Goal: Task Accomplishment & Management: Use online tool/utility

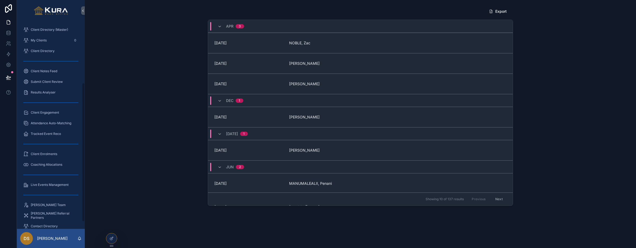
scroll to position [92, 0]
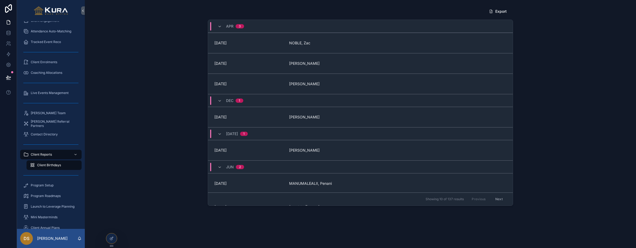
click at [151, 170] on div "Export [DATE] [DATE] NOBLE, Zac [DATE] [GEOGRAPHIC_DATA][PERSON_NAME] [DATE] [P…" at bounding box center [360, 105] width 543 height 203
click at [111, 238] on icon at bounding box center [111, 238] width 4 height 4
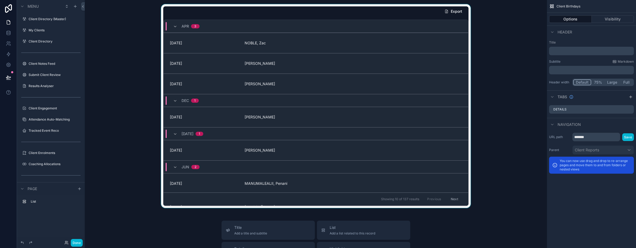
click at [274, 12] on div "scrollable content" at bounding box center [316, 105] width 454 height 203
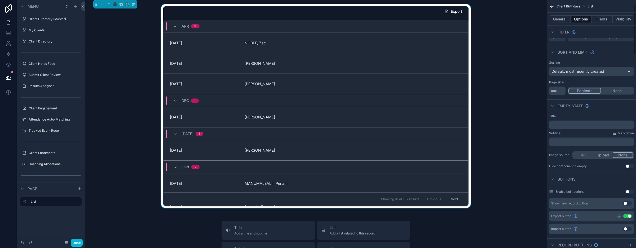
scroll to position [0, 0]
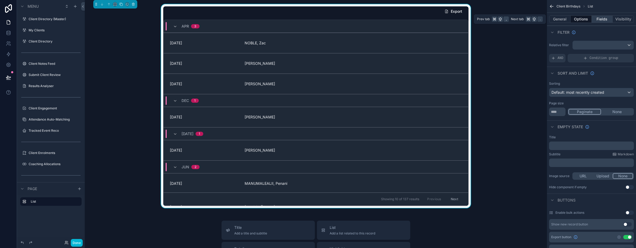
click at [603, 19] on button "Fields" at bounding box center [602, 18] width 21 height 7
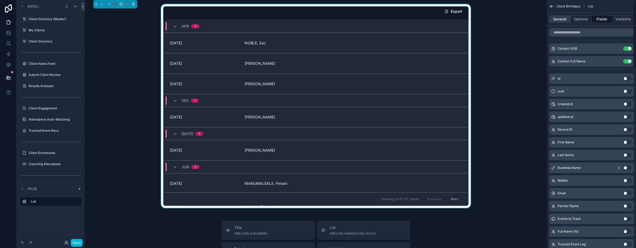
click at [556, 21] on button "General" at bounding box center [559, 18] width 21 height 7
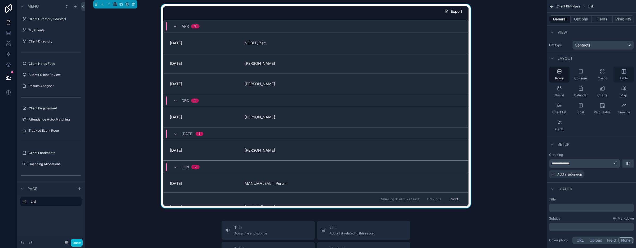
click at [621, 76] on span "Table" at bounding box center [624, 78] width 8 height 4
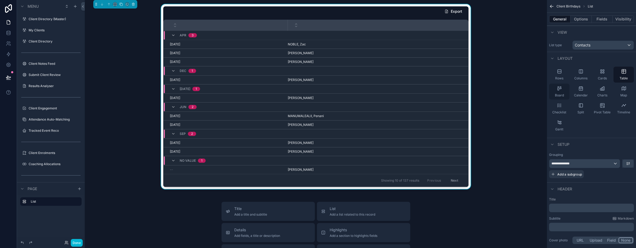
click at [556, 93] on span "Board" at bounding box center [559, 95] width 9 height 4
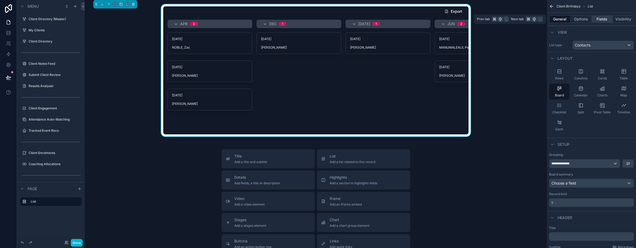
click at [604, 17] on button "Fields" at bounding box center [602, 18] width 21 height 7
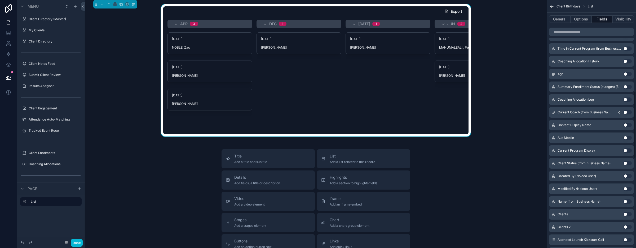
scroll to position [336, 0]
click at [625, 200] on button "Use setting" at bounding box center [628, 201] width 8 height 4
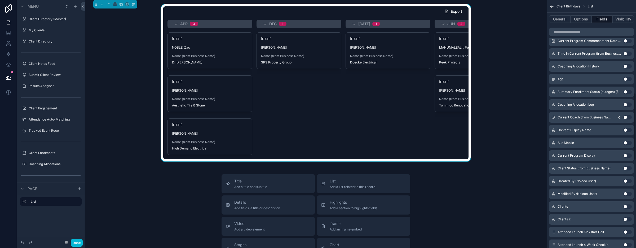
scroll to position [343, 0]
click at [627, 131] on button "Use setting" at bounding box center [628, 130] width 8 height 4
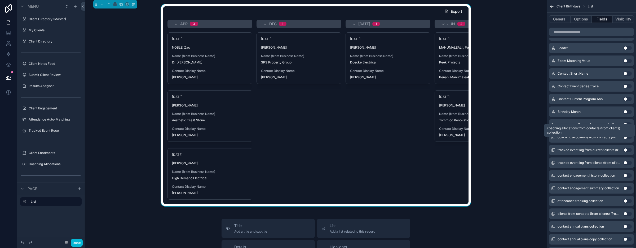
scroll to position [617, 0]
click at [626, 96] on button "Use setting" at bounding box center [628, 98] width 8 height 4
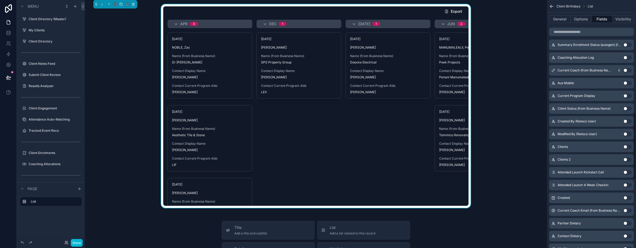
scroll to position [414, 0]
click at [625, 96] on button "Use setting" at bounding box center [628, 97] width 8 height 4
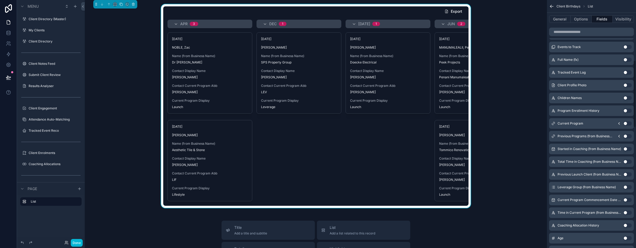
scroll to position [218, 0]
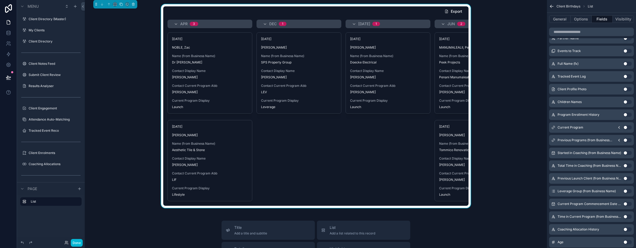
click at [626, 128] on button "Use setting" at bounding box center [628, 127] width 8 height 4
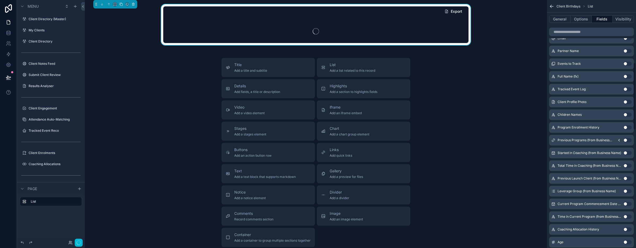
scroll to position [231, 0]
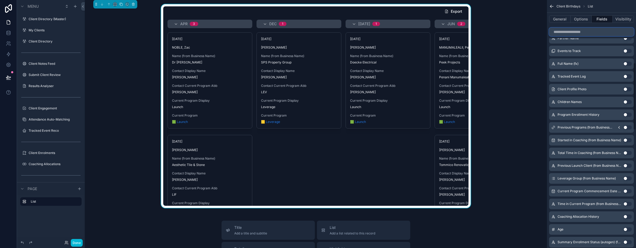
click at [572, 30] on input "scrollable content" at bounding box center [591, 32] width 85 height 8
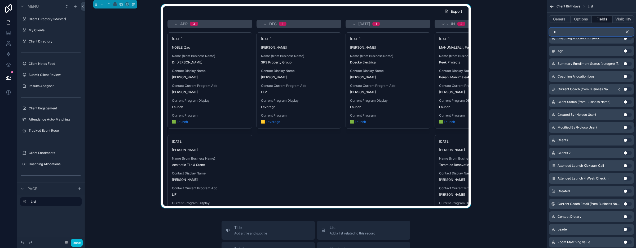
scroll to position [0, 0]
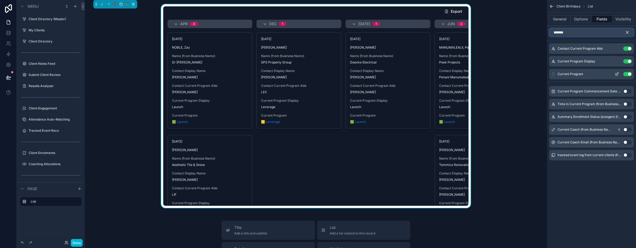
type input "*******"
click at [628, 76] on button "Use setting" at bounding box center [628, 74] width 8 height 4
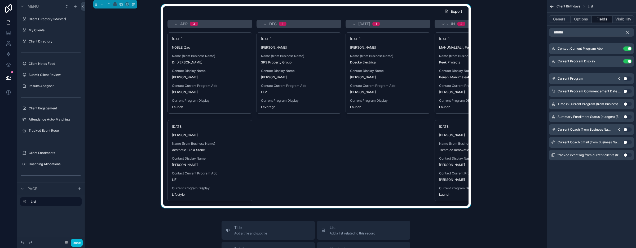
click at [620, 79] on icon "scrollable content" at bounding box center [619, 78] width 4 height 4
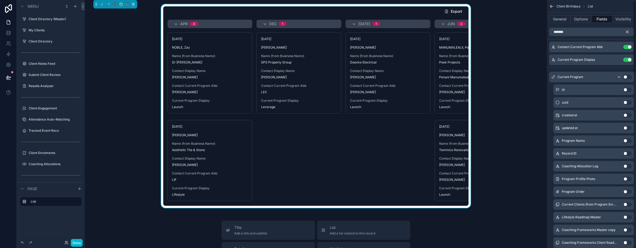
scroll to position [2, 0]
click at [627, 140] on button "Use setting" at bounding box center [628, 140] width 8 height 4
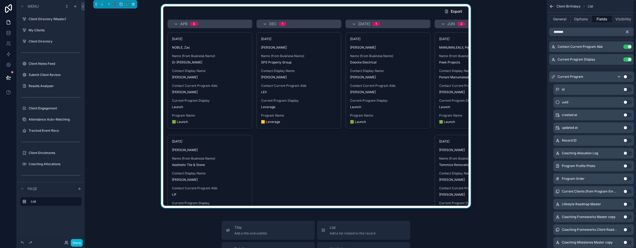
scroll to position [0, 0]
click at [627, 48] on button "Use setting" at bounding box center [628, 48] width 8 height 4
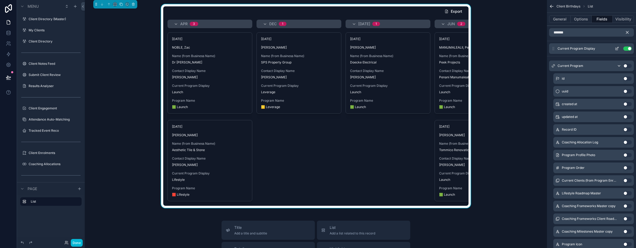
click at [627, 49] on button "Use setting" at bounding box center [628, 48] width 8 height 4
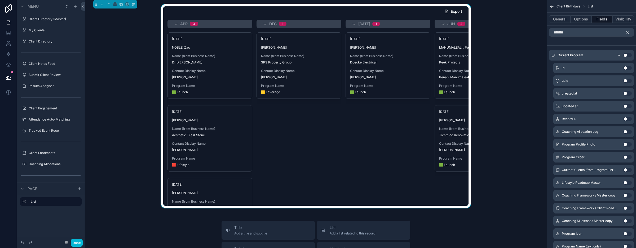
click at [619, 55] on icon "scrollable content" at bounding box center [619, 55] width 4 height 4
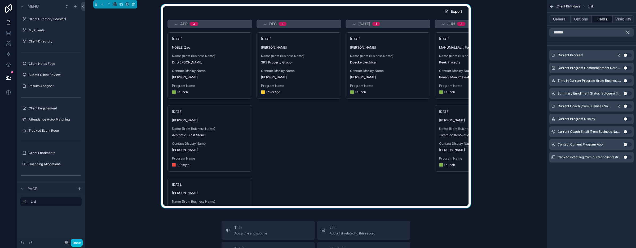
click at [628, 33] on icon "scrollable content" at bounding box center [627, 32] width 5 height 5
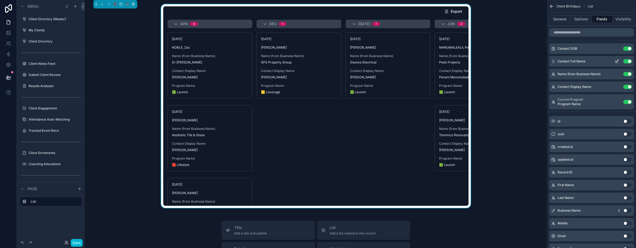
click at [627, 61] on button "Use setting" at bounding box center [628, 61] width 8 height 4
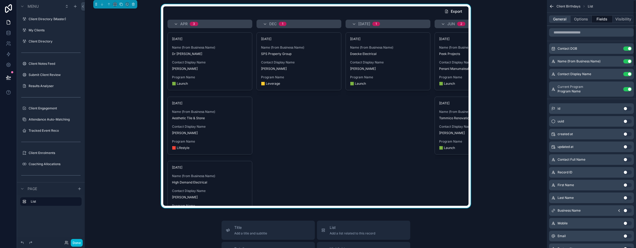
click at [557, 19] on button "General" at bounding box center [559, 18] width 21 height 7
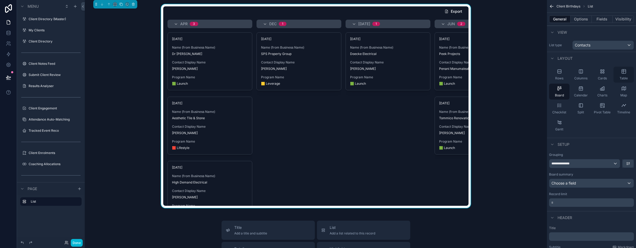
click at [621, 76] on span "Table" at bounding box center [624, 78] width 8 height 4
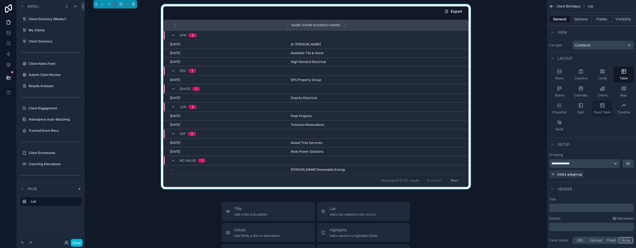
click at [597, 108] on div "Pivot Table" at bounding box center [602, 108] width 20 height 16
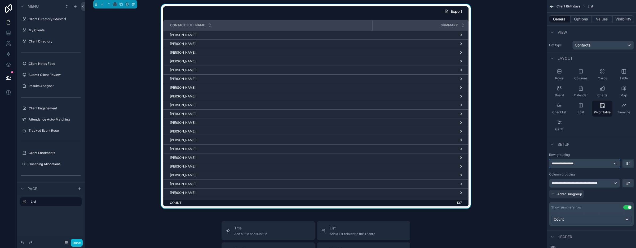
click at [616, 163] on div "**********" at bounding box center [585, 163] width 71 height 8
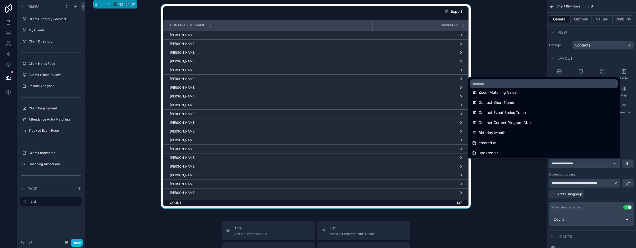
scroll to position [478, 0]
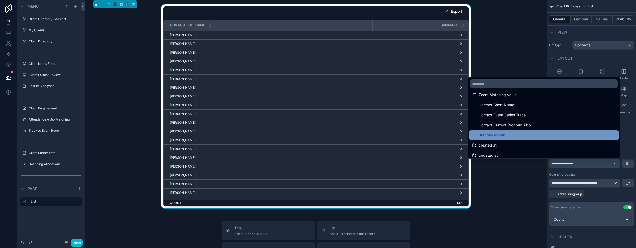
click at [512, 136] on div "Birthday Month" at bounding box center [543, 135] width 143 height 6
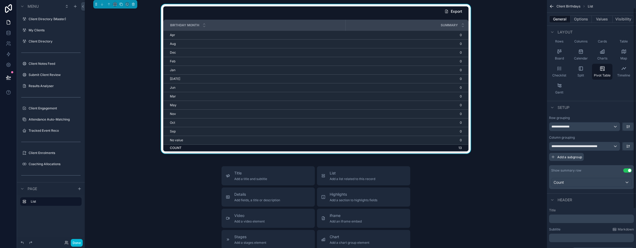
scroll to position [38, 0]
click at [615, 145] on div "**********" at bounding box center [585, 144] width 71 height 8
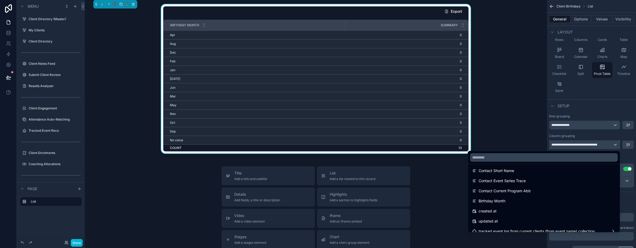
scroll to position [484, 0]
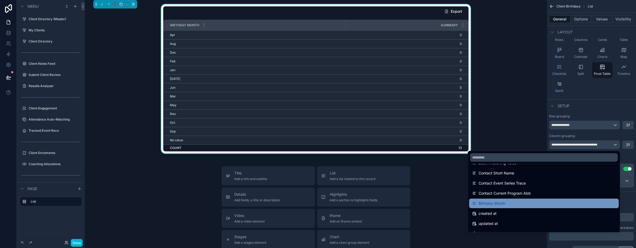
click at [559, 202] on div "Birthday Month" at bounding box center [543, 203] width 143 height 6
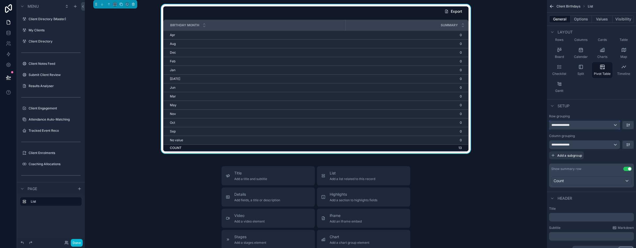
click at [615, 126] on div "**********" at bounding box center [585, 125] width 71 height 8
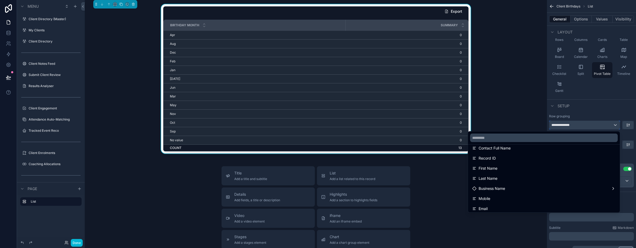
scroll to position [25, 0]
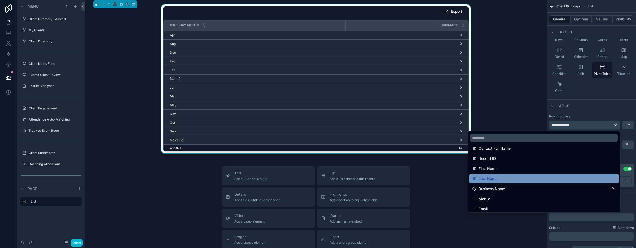
click at [556, 179] on div "Last Name" at bounding box center [543, 178] width 143 height 6
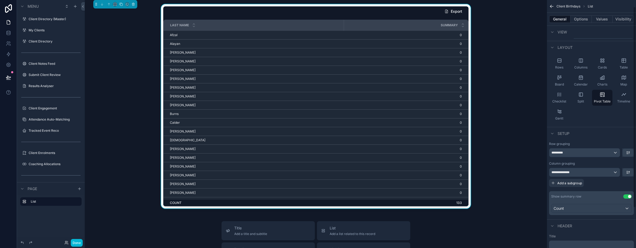
scroll to position [8, 0]
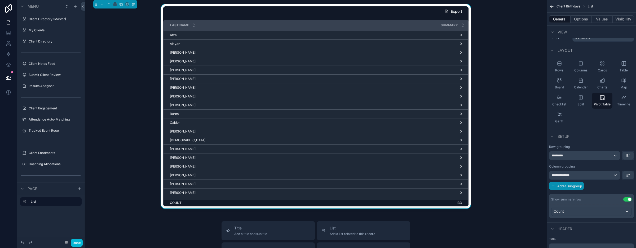
click at [563, 185] on span "Add a subgroup" at bounding box center [569, 186] width 25 height 4
click at [616, 185] on div "Choose a field" at bounding box center [585, 186] width 71 height 8
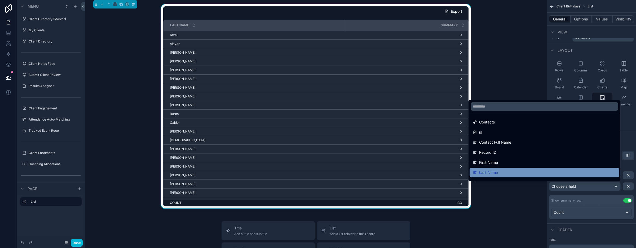
click at [542, 168] on div "Last Name" at bounding box center [545, 173] width 150 height 10
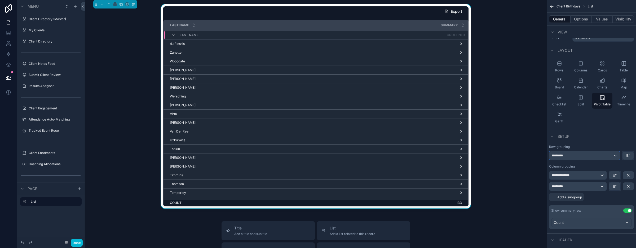
click at [617, 155] on div "*********" at bounding box center [585, 155] width 71 height 8
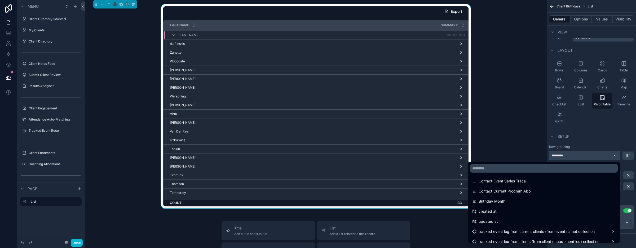
scroll to position [499, 0]
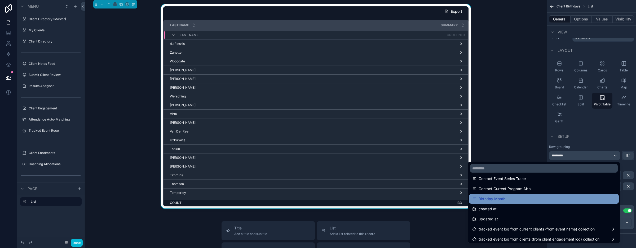
click at [566, 200] on div "Birthday Month" at bounding box center [543, 198] width 143 height 6
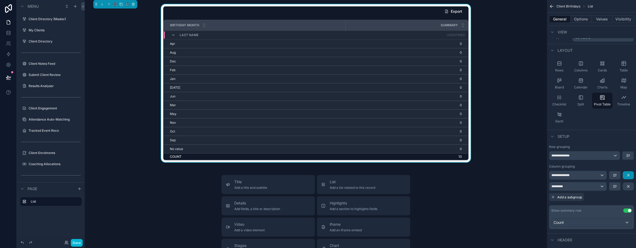
click at [626, 176] on icon "scrollable content" at bounding box center [628, 175] width 4 height 4
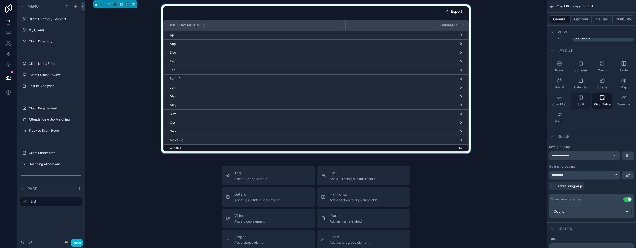
click at [583, 100] on div "Split" at bounding box center [581, 101] width 20 height 16
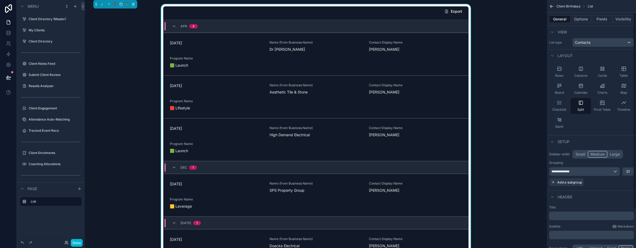
scroll to position [0, 0]
click at [561, 74] on div "Rows" at bounding box center [559, 74] width 20 height 16
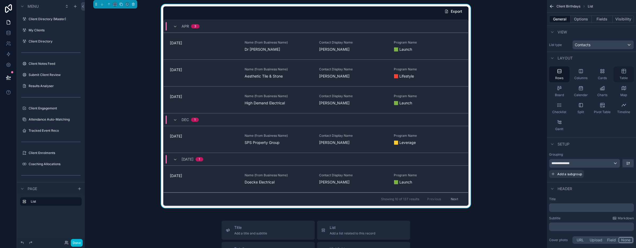
click at [621, 78] on span "Table" at bounding box center [624, 78] width 8 height 4
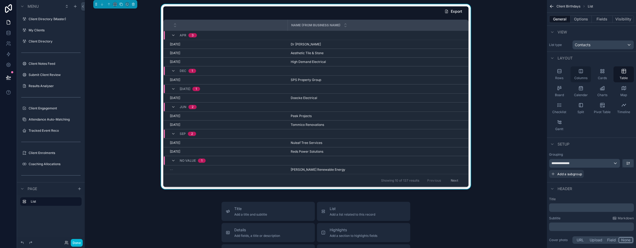
click at [581, 75] on div "Columns" at bounding box center [581, 74] width 20 height 16
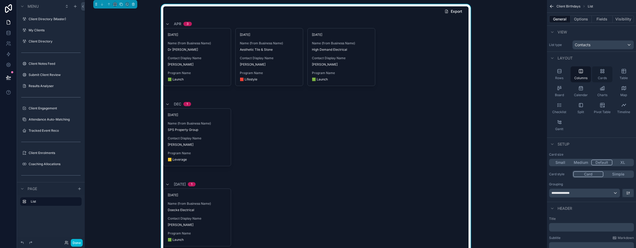
click at [608, 78] on div "Cards" at bounding box center [602, 74] width 20 height 16
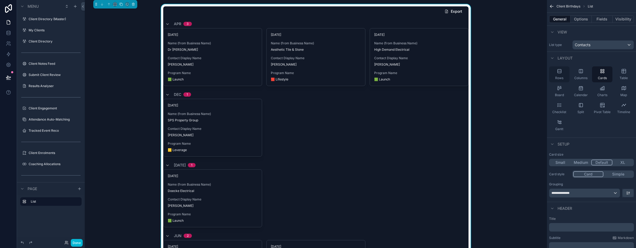
click at [549, 77] on div "Rows" at bounding box center [559, 74] width 20 height 16
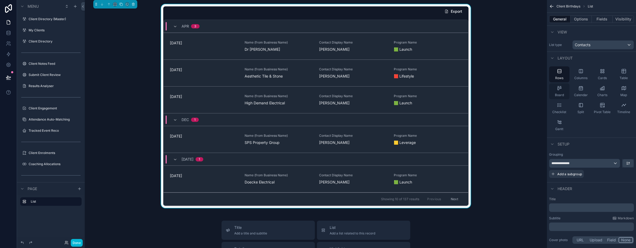
click at [560, 99] on div "Board" at bounding box center [559, 91] width 20 height 16
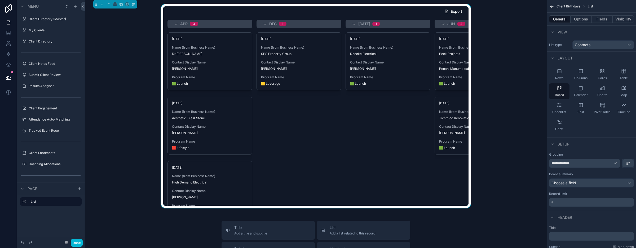
click at [452, 11] on button "Export" at bounding box center [453, 12] width 26 height 10
click at [624, 72] on icon "scrollable content" at bounding box center [623, 70] width 5 height 5
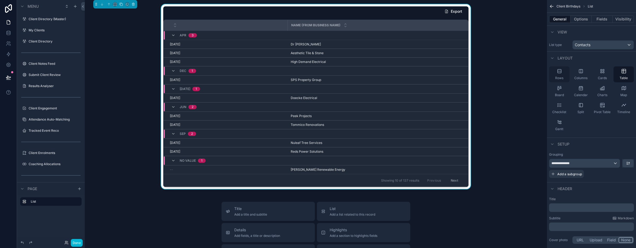
click at [564, 69] on div "Rows" at bounding box center [559, 74] width 20 height 16
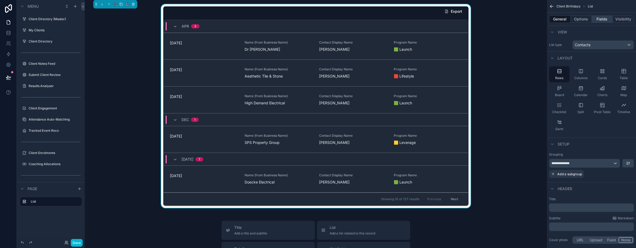
click at [601, 17] on button "Fields" at bounding box center [602, 18] width 21 height 7
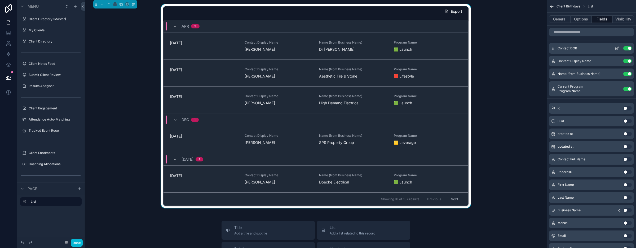
click at [617, 47] on icon "scrollable content" at bounding box center [618, 48] width 2 height 2
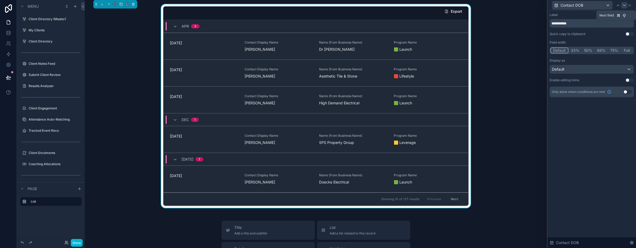
click at [626, 3] on icon at bounding box center [624, 5] width 4 height 4
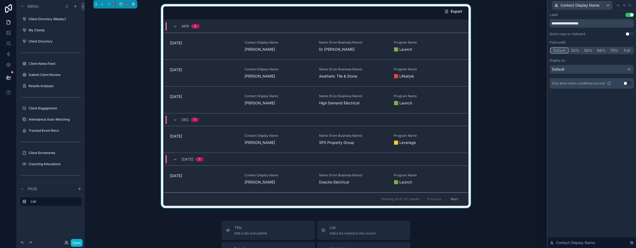
click at [630, 13] on button "Use setting" at bounding box center [630, 15] width 8 height 4
click at [624, 6] on icon at bounding box center [624, 5] width 4 height 4
click at [629, 16] on button "Use setting" at bounding box center [630, 15] width 8 height 4
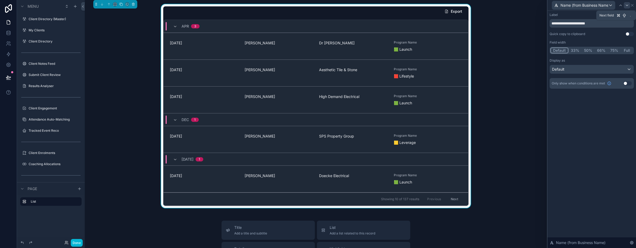
click at [627, 5] on icon at bounding box center [627, 5] width 2 height 1
click at [629, 14] on button "Use setting" at bounding box center [630, 15] width 8 height 4
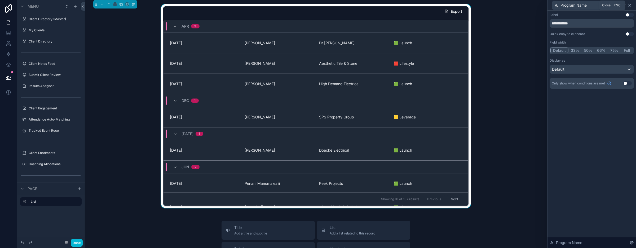
click at [630, 5] on icon at bounding box center [630, 5] width 2 height 2
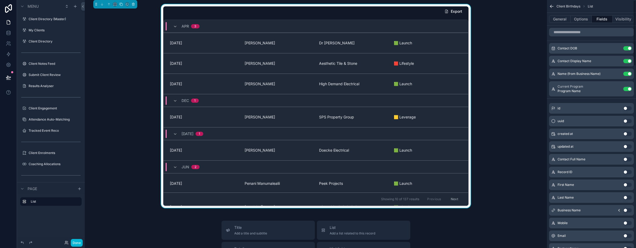
click at [552, 8] on icon "scrollable content" at bounding box center [551, 6] width 5 height 5
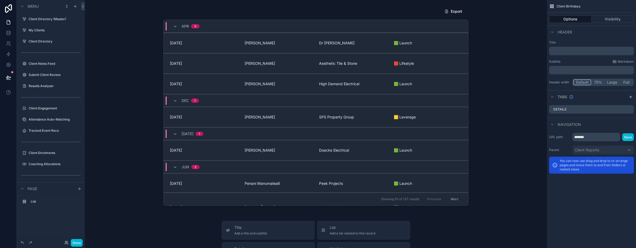
scroll to position [0, 0]
drag, startPoint x: 591, startPoint y: 137, endPoint x: 569, endPoint y: 135, distance: 22.3
click at [569, 135] on div "URL path ******* Save" at bounding box center [591, 137] width 85 height 8
type input "**********"
click at [629, 139] on button "Save" at bounding box center [628, 137] width 12 height 8
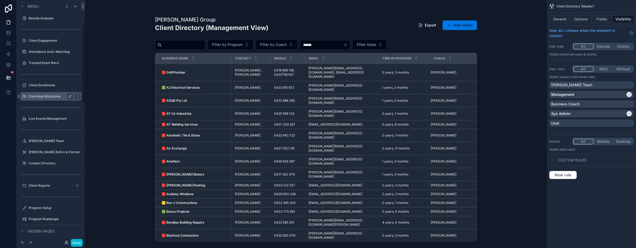
scroll to position [77, 0]
click at [51, 184] on label "Client Reports" at bounding box center [50, 186] width 42 height 4
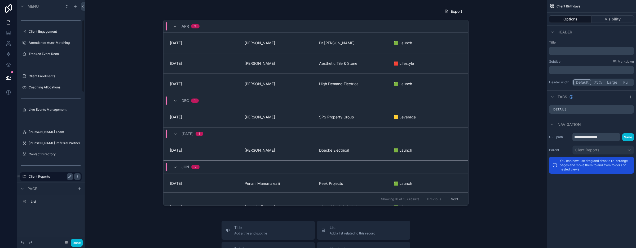
scroll to position [67, 0]
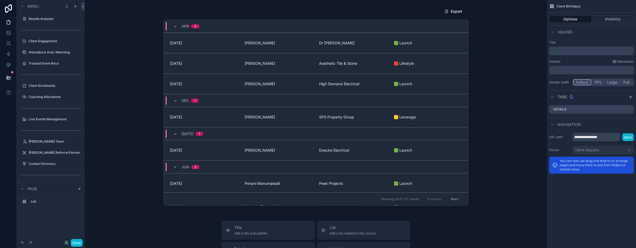
click at [612, 83] on button "Large" at bounding box center [612, 82] width 15 height 6
click at [510, 48] on div "scrollable content" at bounding box center [316, 105] width 454 height 203
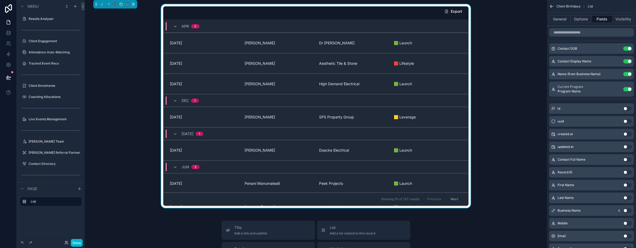
click at [414, 11] on div "Export" at bounding box center [315, 11] width 305 height 10
click at [559, 20] on button "General" at bounding box center [559, 18] width 21 height 7
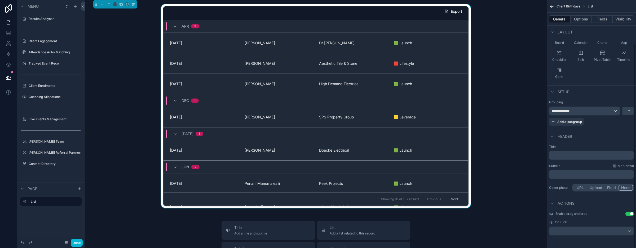
scroll to position [53, 0]
click at [579, 156] on p "﻿" at bounding box center [592, 154] width 82 height 5
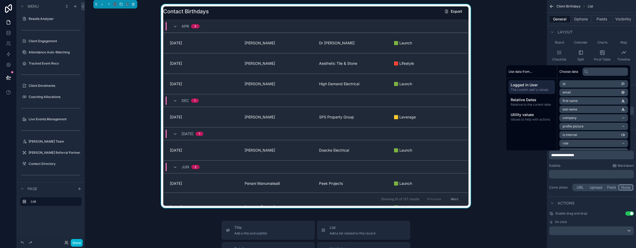
click at [580, 172] on p "﻿" at bounding box center [592, 173] width 82 height 5
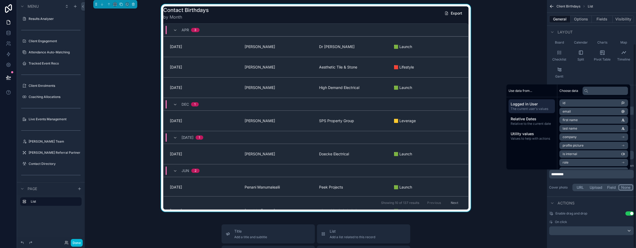
click at [593, 209] on div "Enable drag and drop Use setting On click" at bounding box center [591, 223] width 89 height 28
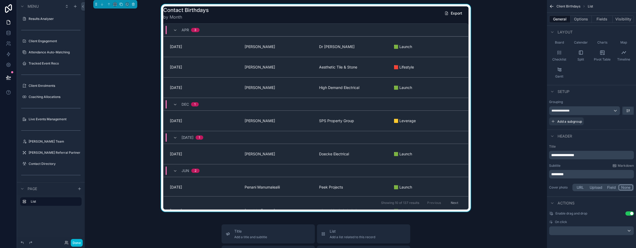
click at [631, 214] on button "Use setting" at bounding box center [630, 213] width 8 height 4
click at [625, 230] on div "scrollable content" at bounding box center [592, 230] width 84 height 8
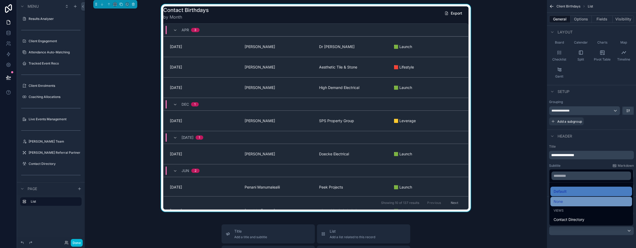
click at [572, 198] on div "None" at bounding box center [592, 201] width 82 height 10
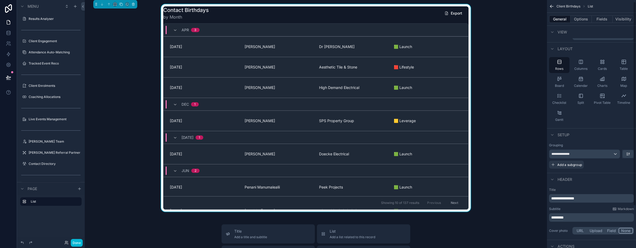
scroll to position [0, 0]
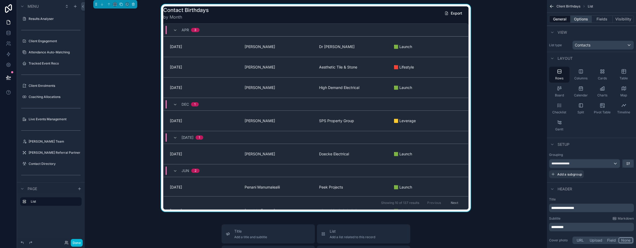
click at [580, 22] on button "Options" at bounding box center [581, 18] width 21 height 7
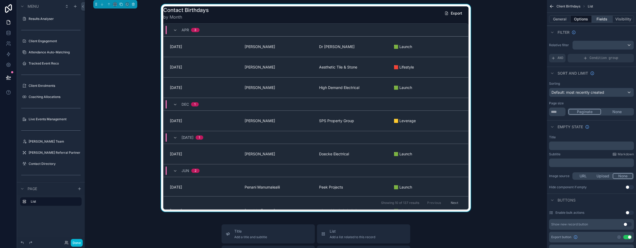
click at [604, 21] on button "Fields" at bounding box center [602, 18] width 21 height 7
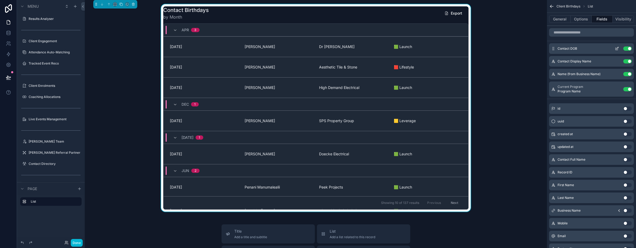
click at [618, 48] on icon "scrollable content" at bounding box center [617, 48] width 4 height 4
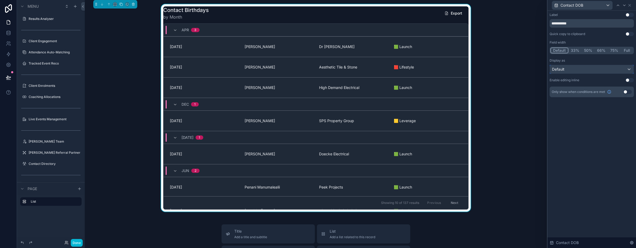
click at [589, 71] on div "Default" at bounding box center [592, 69] width 84 height 8
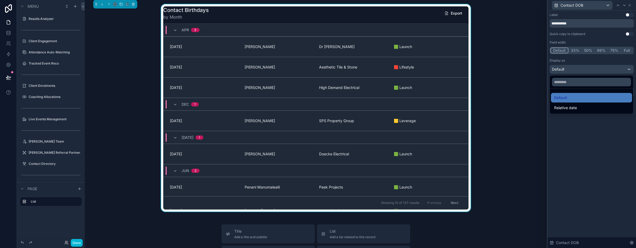
click at [572, 150] on div at bounding box center [592, 124] width 89 height 248
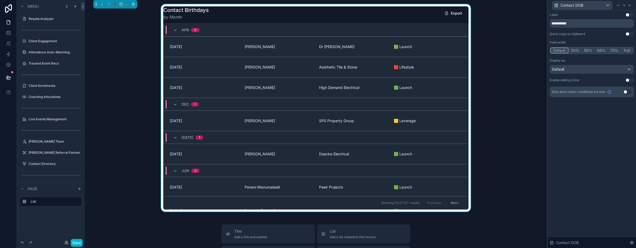
click at [594, 132] on div "**********" at bounding box center [592, 129] width 89 height 237
click at [132, 129] on div "Contact Birthdays by Month Export [DATE] [DATE] [PERSON_NAME] Dr [PERSON_NAME] …" at bounding box center [316, 107] width 454 height 207
click at [631, 6] on icon at bounding box center [630, 5] width 4 height 4
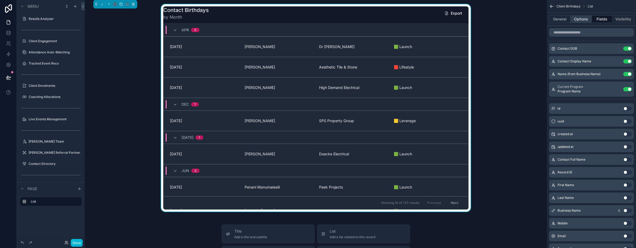
click at [584, 21] on button "Options" at bounding box center [581, 18] width 21 height 7
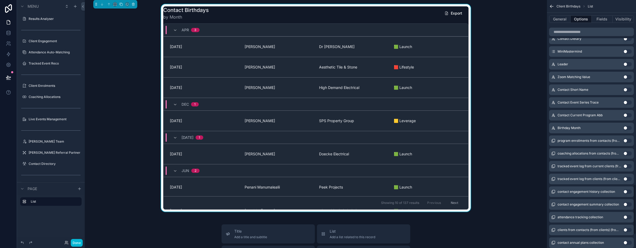
click at [624, 128] on button "Use setting" at bounding box center [628, 128] width 8 height 4
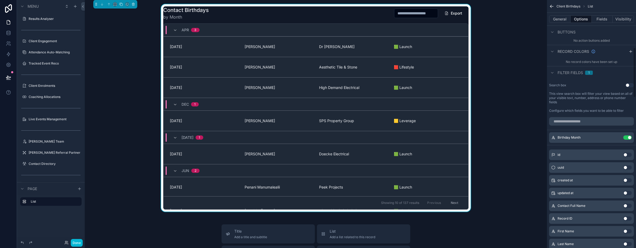
scroll to position [235, 0]
click at [627, 83] on div "Search box Use setting This view search box will filter your view based on all …" at bounding box center [591, 98] width 89 height 34
click at [627, 85] on button "Use setting" at bounding box center [630, 85] width 8 height 4
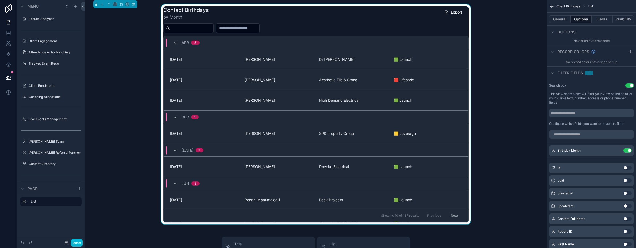
click at [115, 77] on div "Contact Birthdays by Month Export [DATE] [DATE] [PERSON_NAME] Dr [PERSON_NAME] …" at bounding box center [316, 114] width 454 height 220
click at [122, 88] on div "Contact Birthdays by Month Export [DATE] [DATE] [PERSON_NAME] Dr [PERSON_NAME] …" at bounding box center [316, 114] width 454 height 220
click at [533, 104] on div "Contact Birthdays by Month Export [DATE] [DATE] [PERSON_NAME] Dr [PERSON_NAME] …" at bounding box center [316, 114] width 454 height 220
click at [129, 136] on div "Contact Birthdays by Month Export [DATE] [DATE] [PERSON_NAME] Dr [PERSON_NAME] …" at bounding box center [316, 114] width 454 height 220
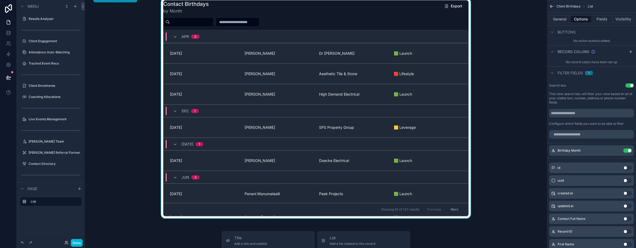
scroll to position [0, 0]
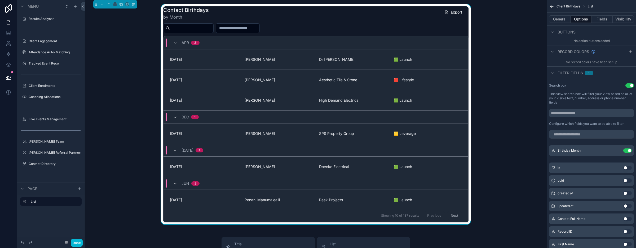
click at [129, 136] on div "Contact Birthdays by Month Export [DATE] [DATE] [PERSON_NAME] Dr [PERSON_NAME] …" at bounding box center [316, 114] width 454 height 220
click at [625, 20] on button "Visibility" at bounding box center [623, 18] width 21 height 7
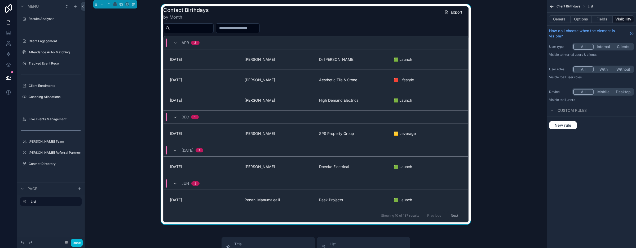
click at [572, 5] on span "Client Birthdays" at bounding box center [569, 6] width 24 height 4
click at [572, 6] on span "Client Birthdays" at bounding box center [569, 6] width 24 height 4
click at [590, 8] on span "List" at bounding box center [590, 6] width 5 height 4
click at [601, 68] on button "With" at bounding box center [604, 69] width 20 height 6
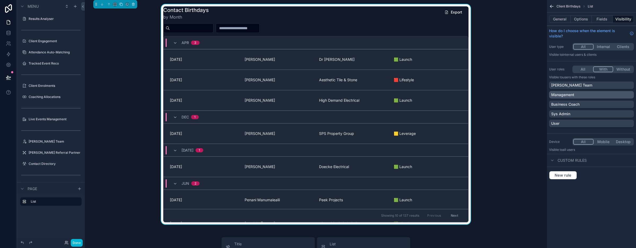
click at [595, 95] on div "Management" at bounding box center [591, 94] width 81 height 5
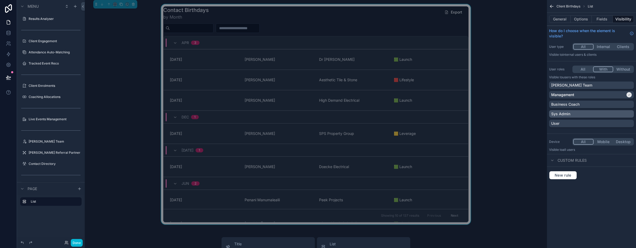
click at [596, 113] on div "Sys Admin" at bounding box center [591, 113] width 81 height 5
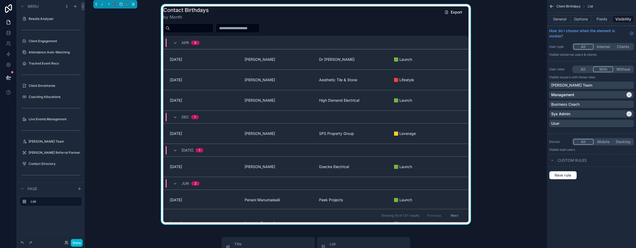
click at [511, 91] on div "Contact Birthdays by Month Export [DATE] [DATE] [PERSON_NAME] Dr [PERSON_NAME] …" at bounding box center [316, 114] width 454 height 220
click at [128, 69] on div "Contact Birthdays by Month Export [DATE] [DATE] [PERSON_NAME] Dr [PERSON_NAME] …" at bounding box center [316, 114] width 454 height 220
click at [217, 13] on div "Contact Birthdays by Month Export" at bounding box center [315, 13] width 305 height 14
click at [120, 3] on icon "scrollable content" at bounding box center [121, 4] width 4 height 4
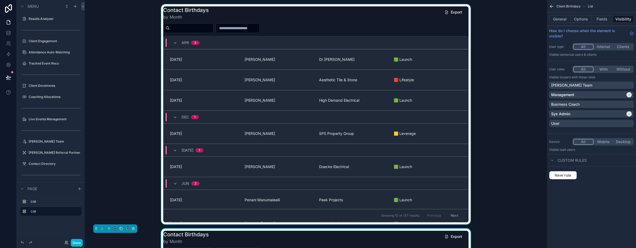
click at [335, 29] on div "scrollable content" at bounding box center [316, 114] width 454 height 220
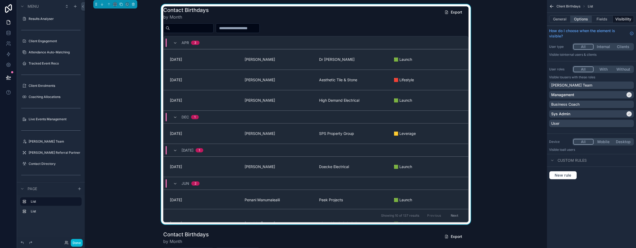
click at [580, 19] on button "Options" at bounding box center [581, 18] width 21 height 7
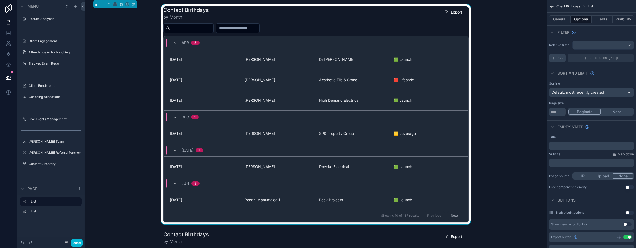
click at [558, 58] on span "AND" at bounding box center [561, 58] width 6 height 4
click at [626, 46] on div "scrollable content" at bounding box center [603, 45] width 61 height 8
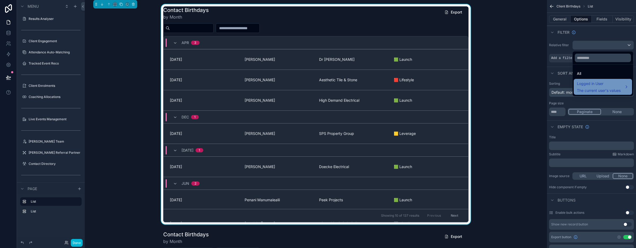
click at [591, 85] on span "Logged in User" at bounding box center [599, 83] width 44 height 6
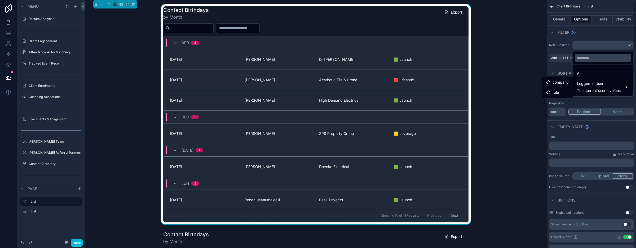
click at [566, 64] on div "scrollable content" at bounding box center [318, 124] width 636 height 248
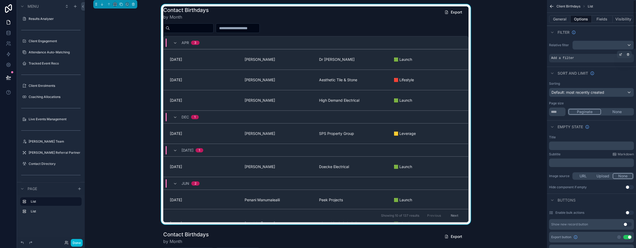
click at [563, 57] on span "Add a filter" at bounding box center [562, 58] width 23 height 4
click at [620, 54] on icon "scrollable content" at bounding box center [621, 55] width 2 height 2
click at [503, 50] on span "Select a field" at bounding box center [495, 50] width 23 height 5
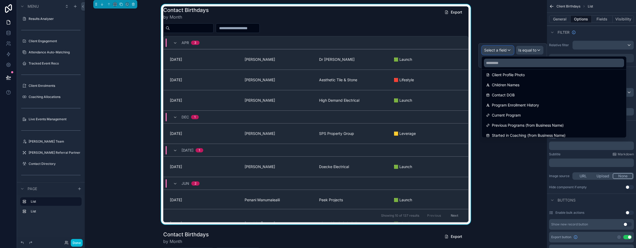
scroll to position [147, 0]
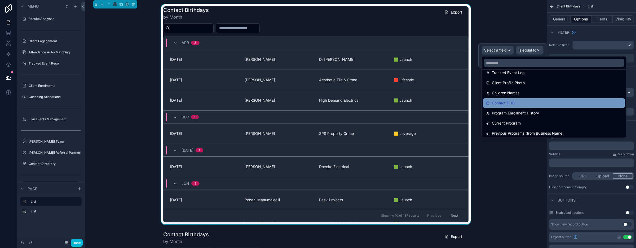
click at [501, 103] on span "Contact DOB" at bounding box center [503, 103] width 23 height 6
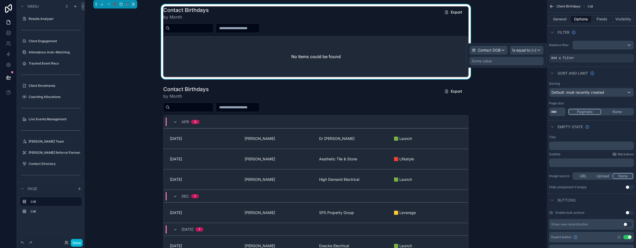
click at [519, 58] on div "Some value" at bounding box center [507, 61] width 74 height 8
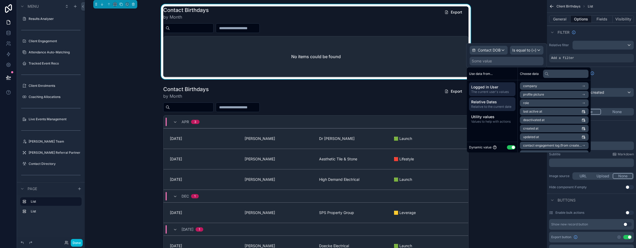
click at [489, 104] on span "Relative Dates" at bounding box center [492, 101] width 42 height 5
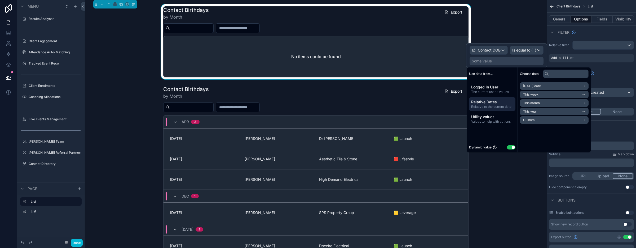
click at [536, 101] on span "This month" at bounding box center [531, 103] width 17 height 4
click at [540, 87] on span "This month" at bounding box center [537, 86] width 17 height 4
click at [534, 101] on span "This month" at bounding box center [531, 103] width 17 height 4
click at [537, 95] on span "Start of month" at bounding box center [533, 95] width 21 height 4
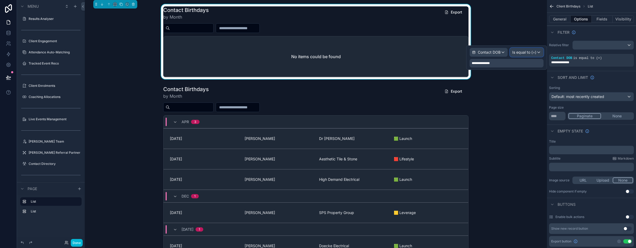
click at [523, 54] on span "Is equal to (=)" at bounding box center [524, 52] width 24 height 5
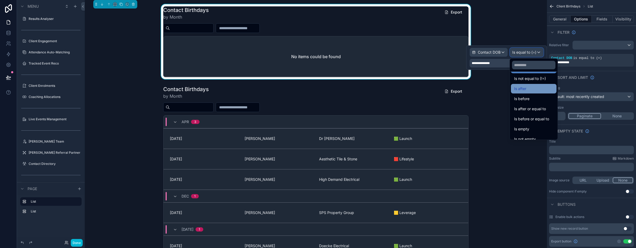
scroll to position [17, 0]
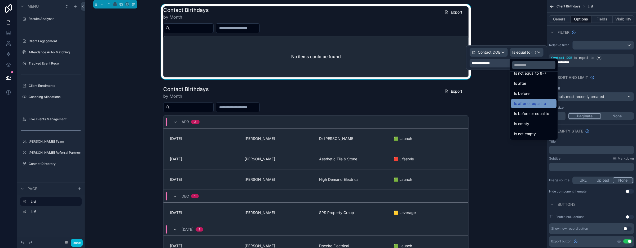
click at [521, 106] on span "Is after or equal to" at bounding box center [530, 103] width 32 height 6
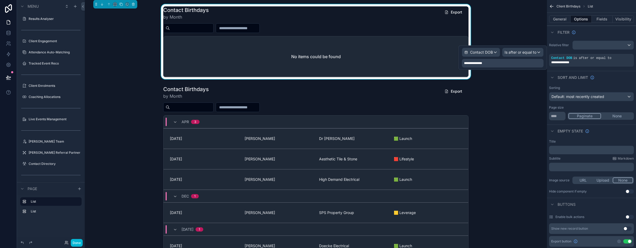
click at [613, 74] on div "Sort And Limit" at bounding box center [591, 77] width 89 height 13
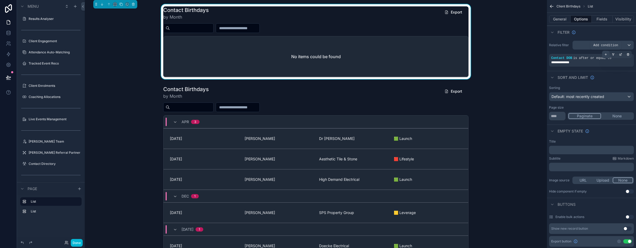
click at [606, 54] on icon "scrollable content" at bounding box center [606, 54] width 2 height 0
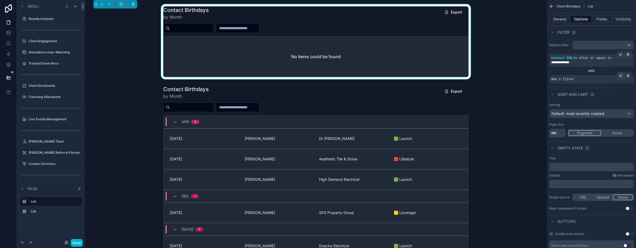
click at [620, 75] on icon "scrollable content" at bounding box center [621, 76] width 2 height 2
click at [506, 69] on span "Select a field" at bounding box center [495, 71] width 23 height 5
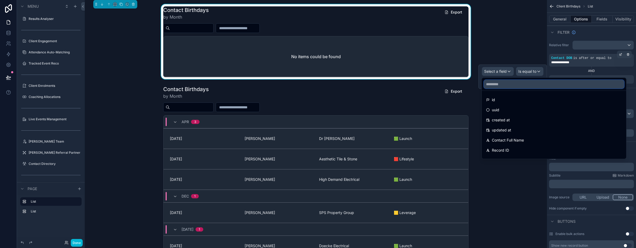
click at [499, 86] on input "text" at bounding box center [554, 84] width 140 height 8
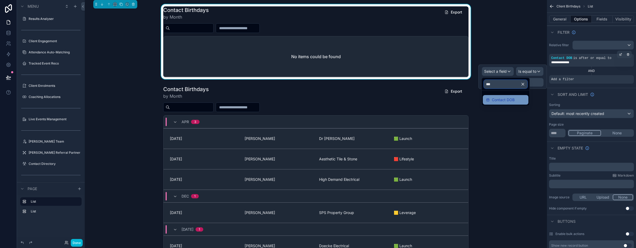
type input "***"
click at [502, 102] on span "Contact DOB" at bounding box center [503, 99] width 23 height 6
click at [519, 72] on span "Is equal to (=)" at bounding box center [524, 71] width 24 height 5
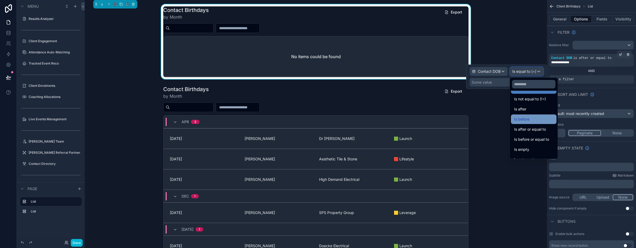
scroll to position [13, 0]
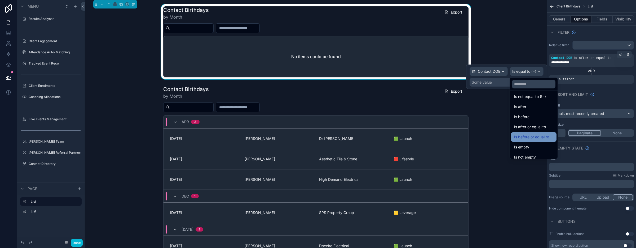
click at [523, 137] on span "Is before or equal to" at bounding box center [531, 137] width 35 height 6
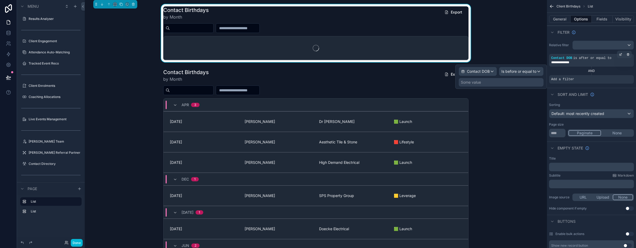
click at [488, 83] on div "Some value" at bounding box center [501, 82] width 85 height 8
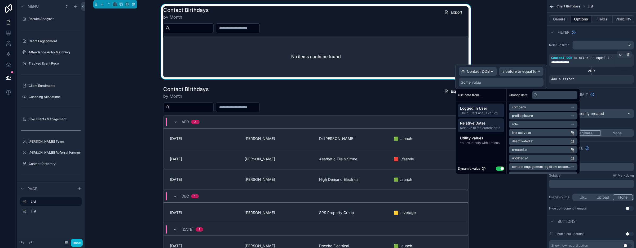
click at [478, 125] on span "Relative Dates" at bounding box center [481, 122] width 42 height 5
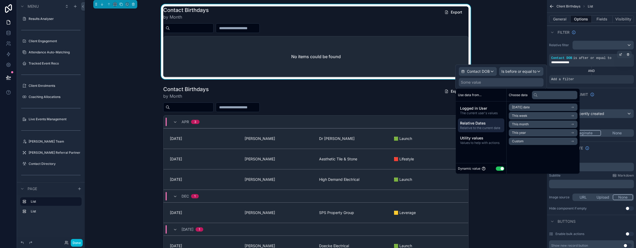
click at [525, 125] on span "This month" at bounding box center [520, 124] width 17 height 4
click at [525, 126] on span "End of month" at bounding box center [522, 125] width 20 height 4
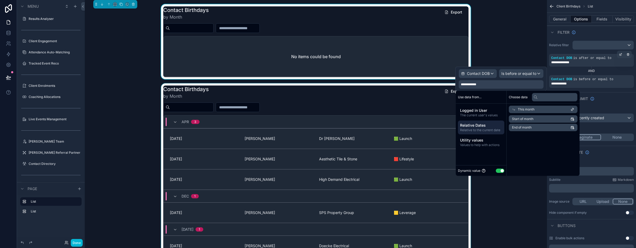
click at [130, 84] on div "scrollable content" at bounding box center [316, 193] width 454 height 220
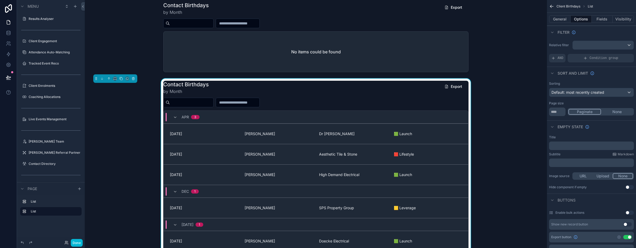
scroll to position [0, 0]
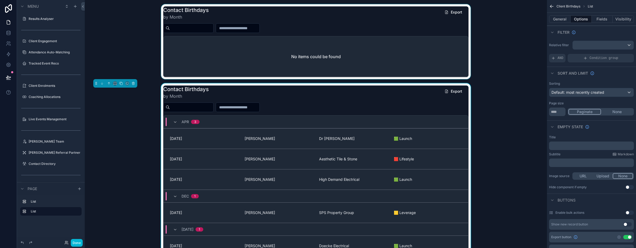
click at [175, 52] on div "scrollable content" at bounding box center [316, 41] width 454 height 75
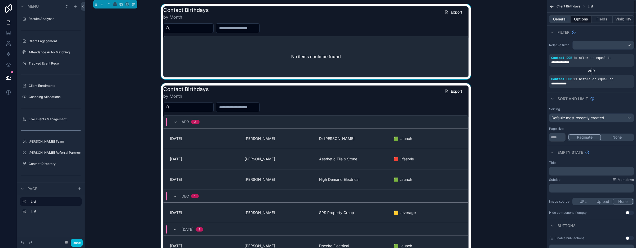
click at [562, 17] on button "General" at bounding box center [559, 18] width 21 height 7
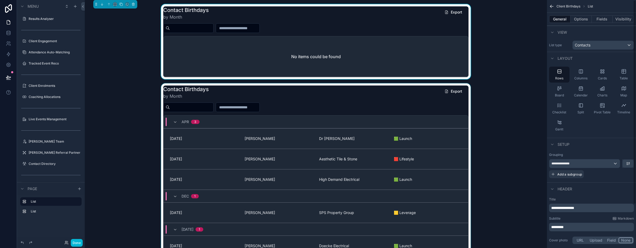
scroll to position [53, 0]
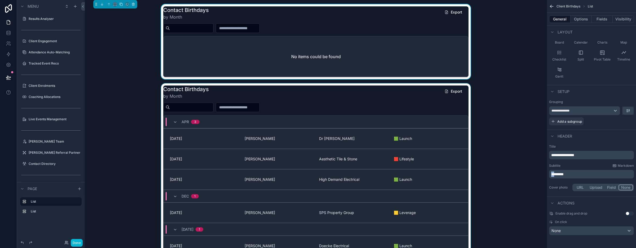
drag, startPoint x: 556, startPoint y: 174, endPoint x: 546, endPoint y: 174, distance: 10.1
click at [546, 174] on div "Client Directory (Master) My Clients 0 Client Directory Client Notes Feed Submi…" at bounding box center [360, 124] width 551 height 248
click at [539, 183] on div "scrollable content" at bounding box center [316, 193] width 454 height 220
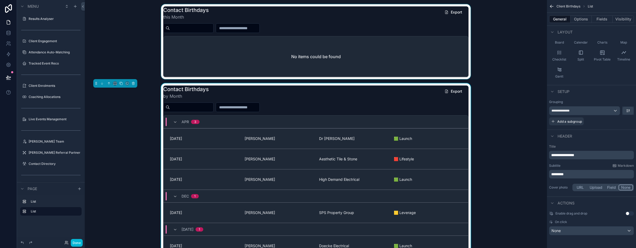
click at [386, 49] on div "scrollable content" at bounding box center [316, 41] width 454 height 75
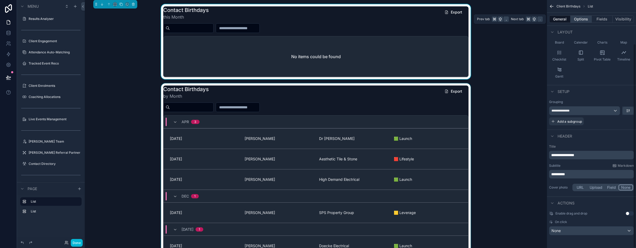
click at [579, 19] on button "Options" at bounding box center [581, 18] width 21 height 7
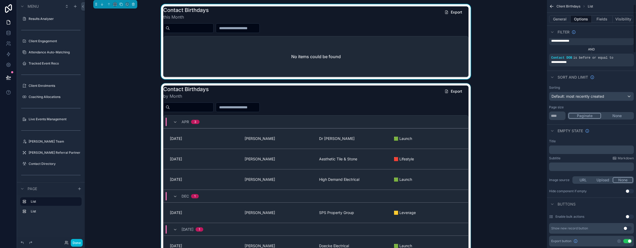
scroll to position [20, 0]
click at [630, 98] on div "Default: most recently created" at bounding box center [592, 98] width 84 height 8
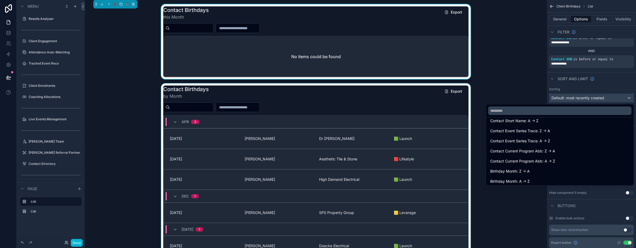
scroll to position [793, 0]
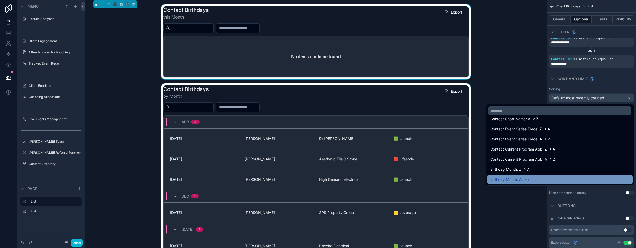
click at [565, 177] on div "Birthday Month: A -> Z" at bounding box center [559, 179] width 139 height 6
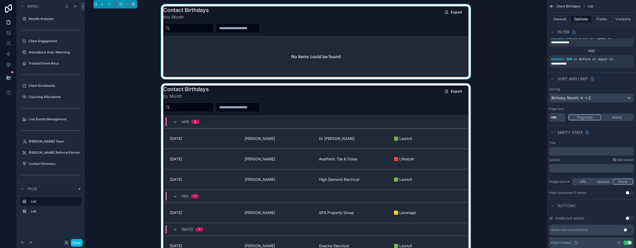
click at [437, 106] on div "scrollable content" at bounding box center [316, 193] width 454 height 220
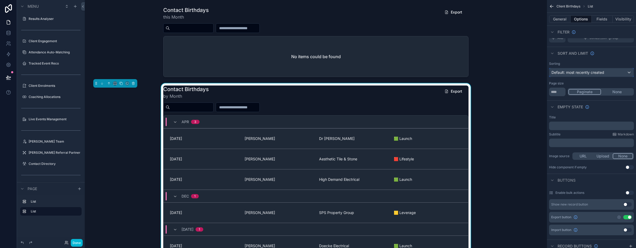
click at [574, 72] on span "Default: most recently created" at bounding box center [578, 72] width 53 height 5
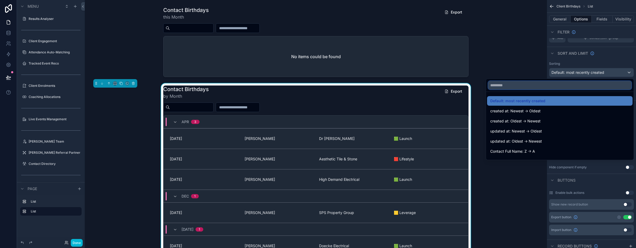
click at [553, 87] on input "text" at bounding box center [559, 85] width 143 height 8
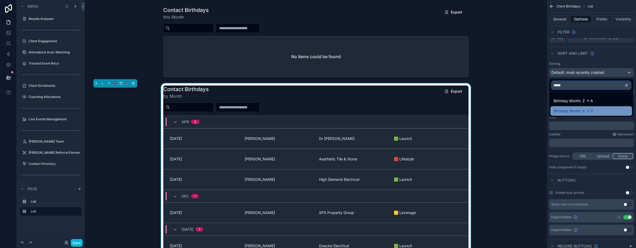
type input "*****"
click at [574, 108] on span "Birthday Month: A -> Z" at bounding box center [573, 111] width 39 height 6
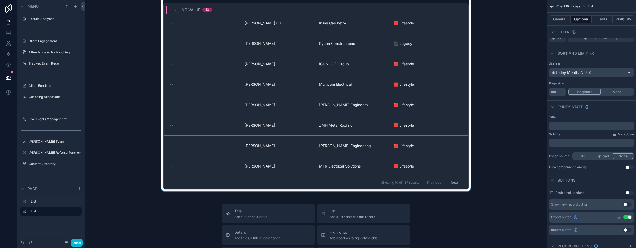
scroll to position [87, 0]
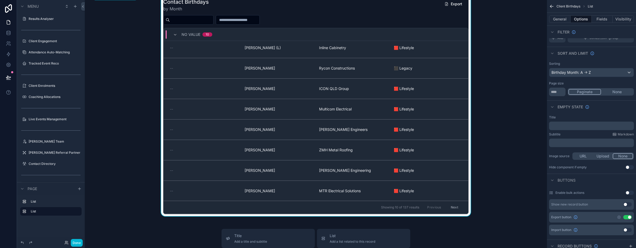
click at [456, 207] on button "Next" at bounding box center [454, 207] width 15 height 8
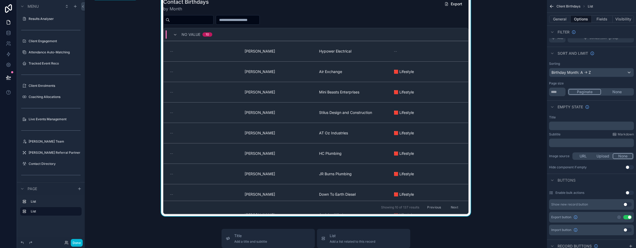
click at [454, 205] on button "Next" at bounding box center [454, 207] width 15 height 8
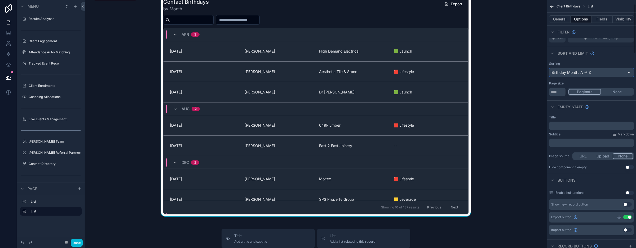
click at [579, 69] on div "Birthday Month: A -> Z" at bounding box center [592, 72] width 84 height 8
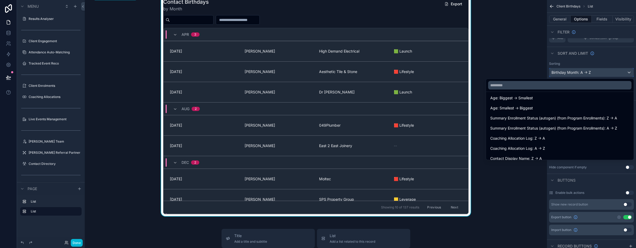
scroll to position [410, 0]
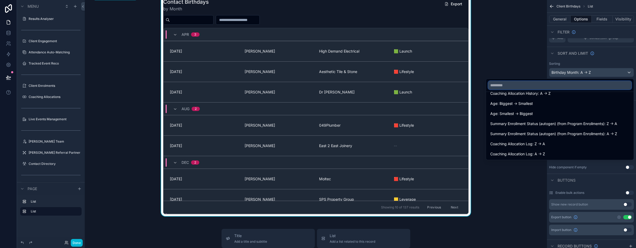
click at [533, 86] on input "text" at bounding box center [559, 85] width 143 height 8
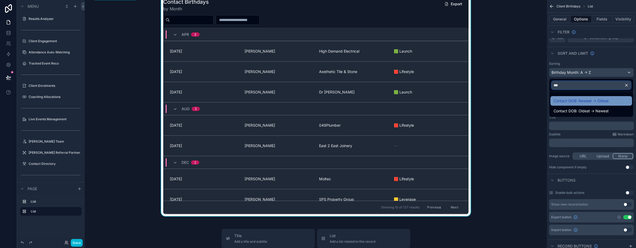
type input "***"
click at [574, 102] on span "Contact DOB: Newest -> Oldest" at bounding box center [581, 101] width 55 height 6
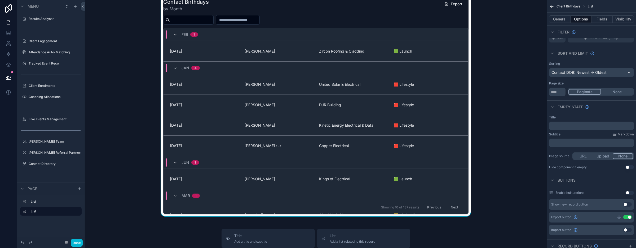
click at [537, 90] on div "Contact Birthdays by Month Export [DATE] [DATE] [PERSON_NAME] Zircon Roofing & …" at bounding box center [316, 106] width 454 height 220
click at [135, 80] on div "Contact Birthdays by Month Export [DATE] [DATE] [PERSON_NAME] Zircon Roofing & …" at bounding box center [316, 106] width 454 height 220
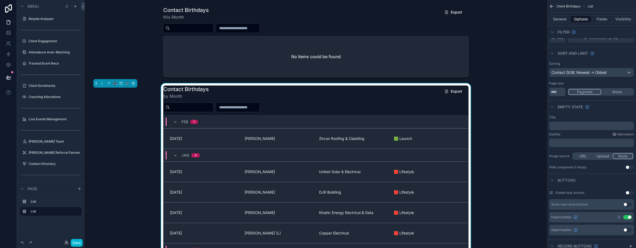
click at [136, 167] on div "Contact Birthdays by Month Export [DATE] [DATE] [PERSON_NAME] Zircon Roofing & …" at bounding box center [316, 193] width 454 height 220
click at [77, 242] on button "Done" at bounding box center [77, 243] width 12 height 8
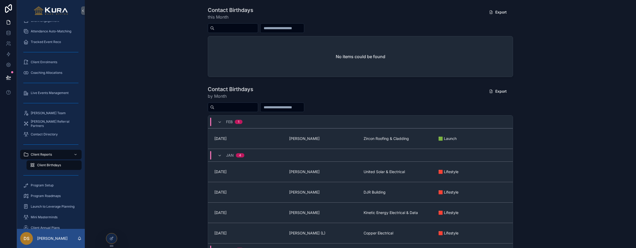
click at [137, 73] on div "Contact Birthdays this Month Export No items could be found" at bounding box center [360, 41] width 543 height 75
